Goal: Transaction & Acquisition: Purchase product/service

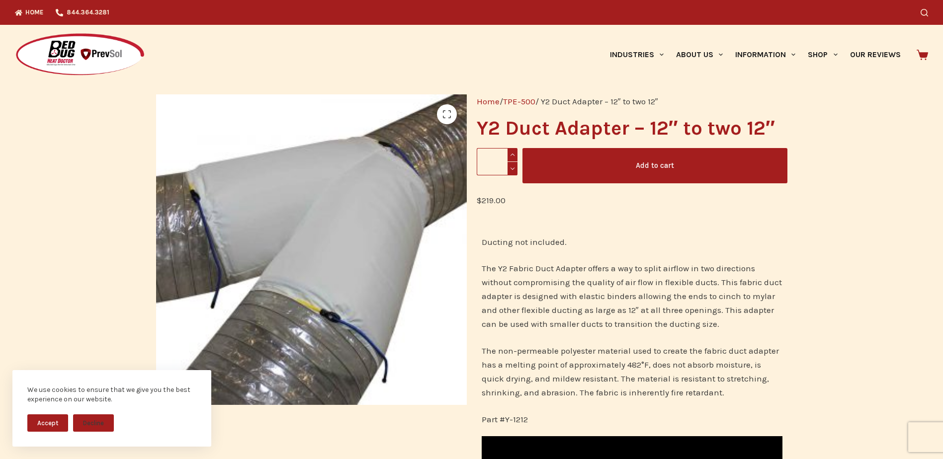
click at [104, 56] on img at bounding box center [80, 55] width 130 height 44
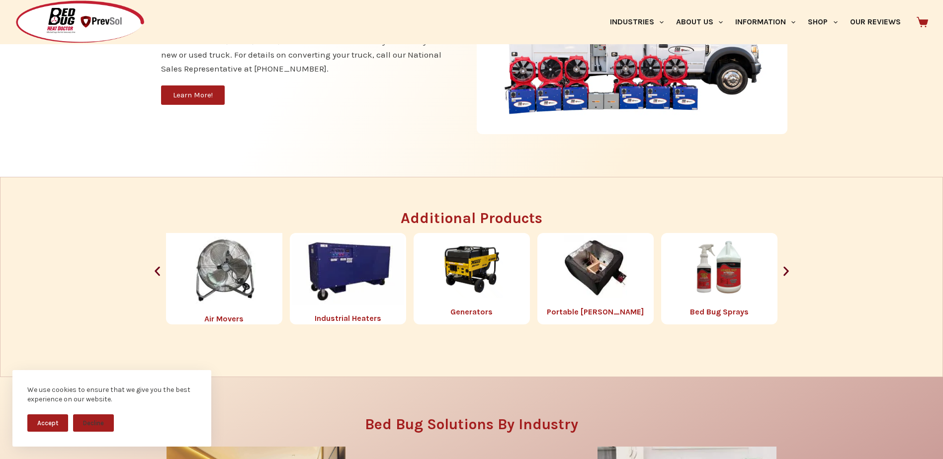
scroll to position [1263, 0]
